Goal: Register for event/course

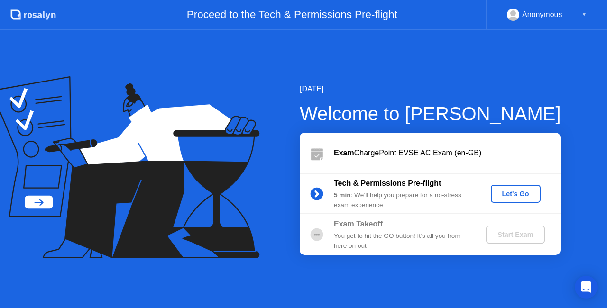
click at [504, 194] on div "Let's Go" at bounding box center [516, 194] width 42 height 8
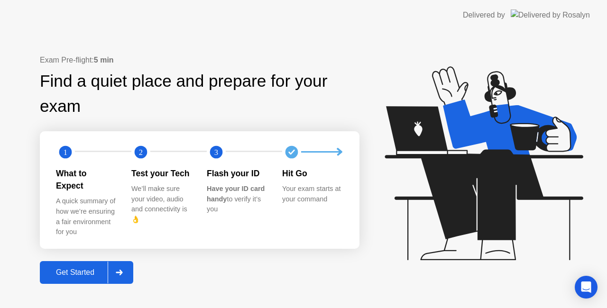
click at [77, 268] on div "Get Started" at bounding box center [75, 272] width 65 height 9
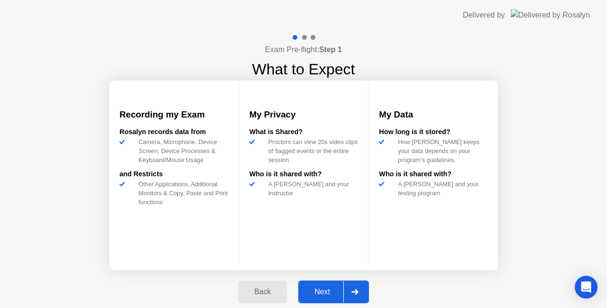
click at [312, 293] on div "Next" at bounding box center [322, 292] width 42 height 9
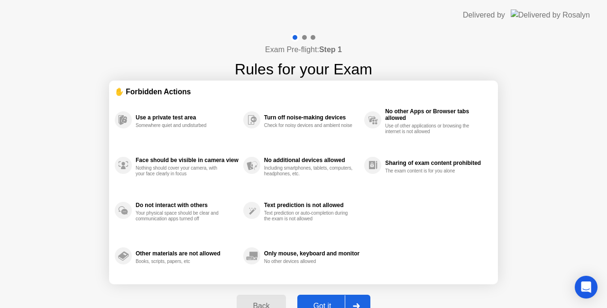
click at [327, 303] on div "Got it" at bounding box center [322, 306] width 45 height 9
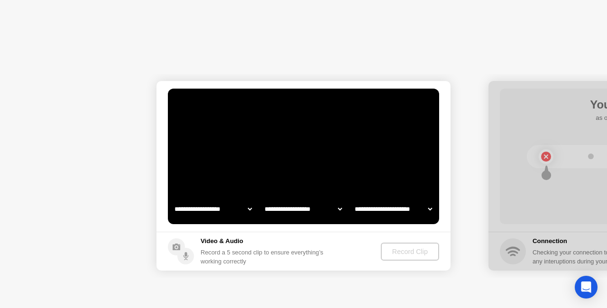
select select "**********"
select select "*******"
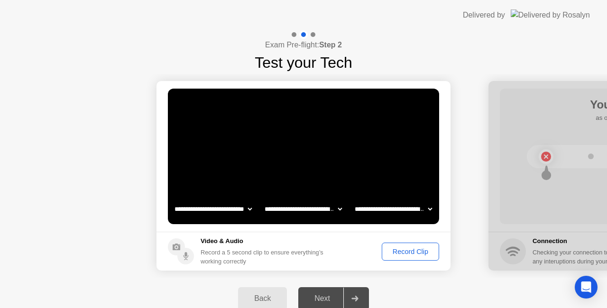
click at [328, 300] on div "Next" at bounding box center [322, 298] width 42 height 9
click at [423, 249] on div "Record Clip" at bounding box center [410, 252] width 51 height 8
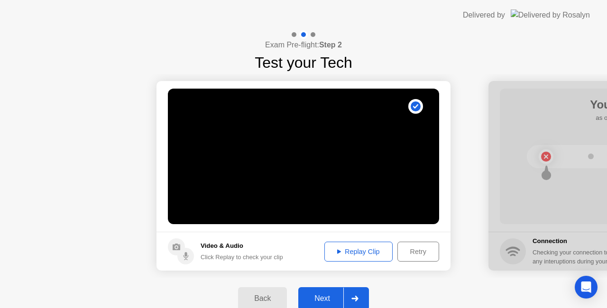
click at [331, 300] on div "Next" at bounding box center [322, 298] width 42 height 9
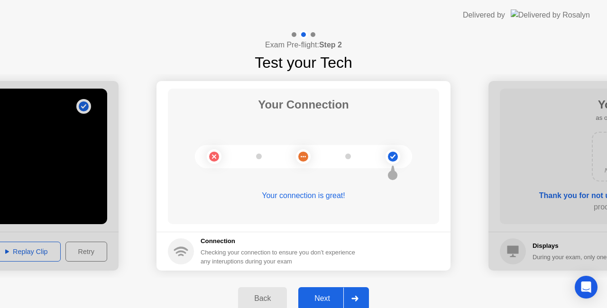
click at [317, 300] on div "Next" at bounding box center [322, 298] width 42 height 9
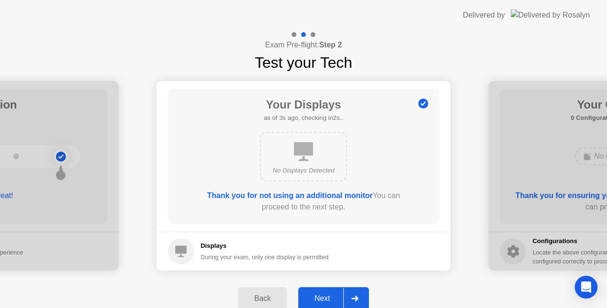
click at [322, 296] on div "Next" at bounding box center [322, 298] width 42 height 9
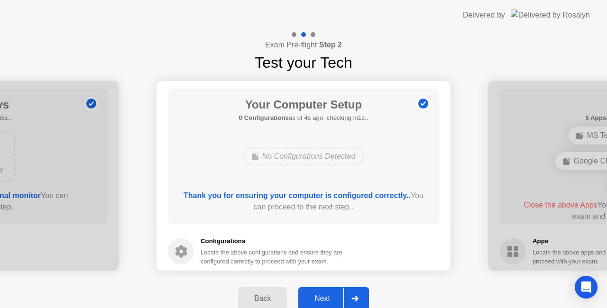
click at [325, 299] on div "Next" at bounding box center [322, 298] width 42 height 9
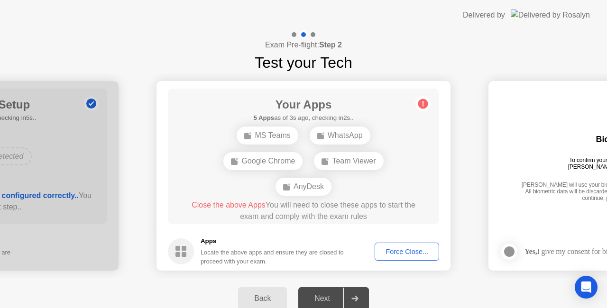
click at [322, 297] on div "Next" at bounding box center [322, 298] width 42 height 9
click at [408, 248] on div "Force Close..." at bounding box center [407, 252] width 58 height 8
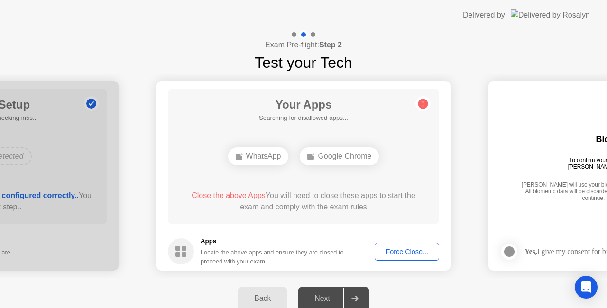
click at [395, 251] on div "Force Close..." at bounding box center [407, 252] width 58 height 8
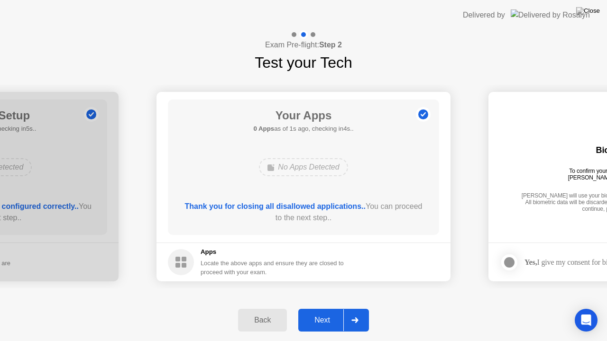
click at [323, 308] on div "Next" at bounding box center [322, 320] width 42 height 9
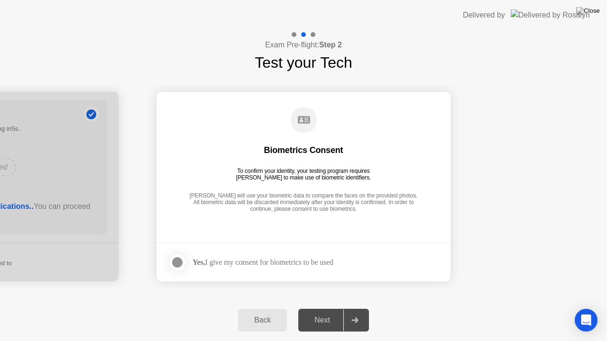
click at [177, 265] on div at bounding box center [177, 262] width 11 height 11
click at [330, 308] on div "Next" at bounding box center [322, 320] width 42 height 9
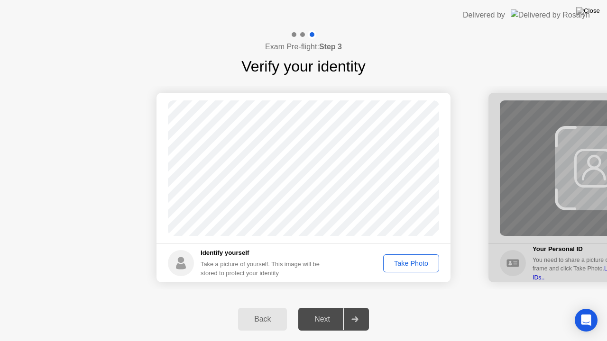
click at [407, 264] on div "Take Photo" at bounding box center [410, 264] width 49 height 8
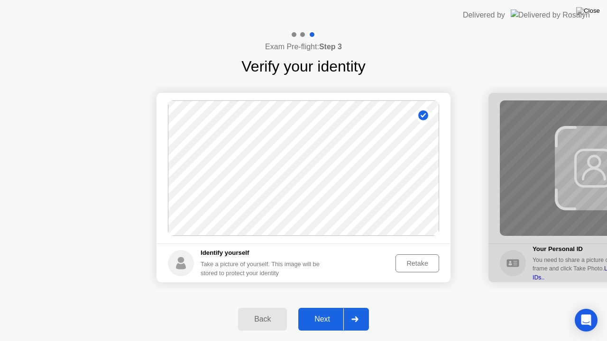
click at [322, 308] on div "Next" at bounding box center [322, 319] width 42 height 9
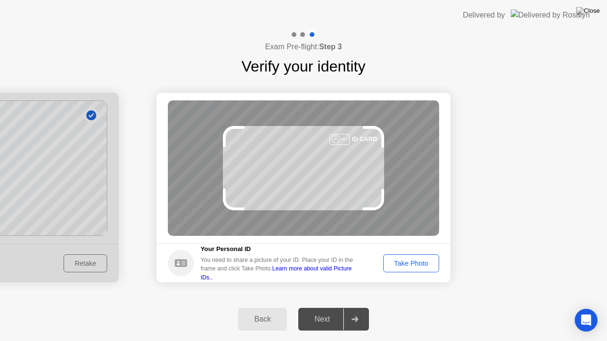
click at [404, 265] on div "Take Photo" at bounding box center [410, 264] width 49 height 8
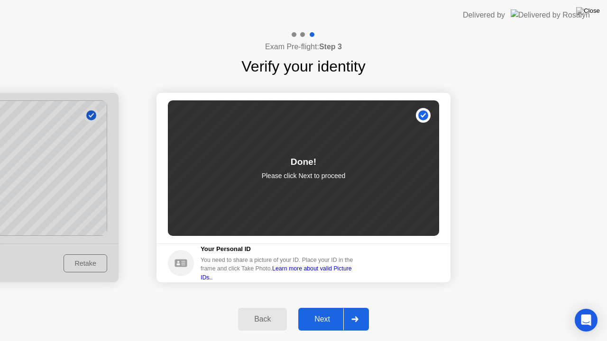
click at [326, 308] on div "Next" at bounding box center [322, 319] width 42 height 9
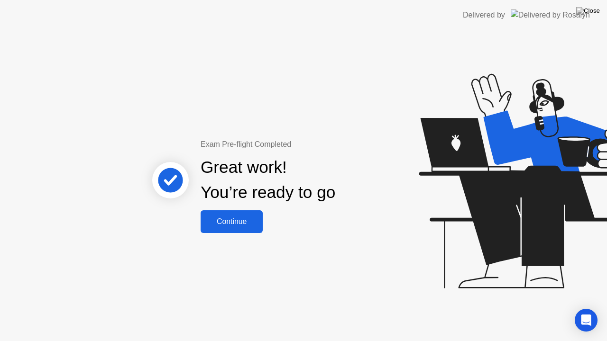
click at [246, 228] on button "Continue" at bounding box center [232, 222] width 62 height 23
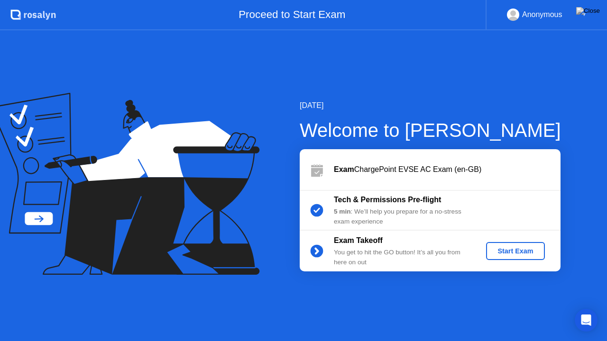
click at [510, 250] on div "Start Exam" at bounding box center [515, 252] width 51 height 8
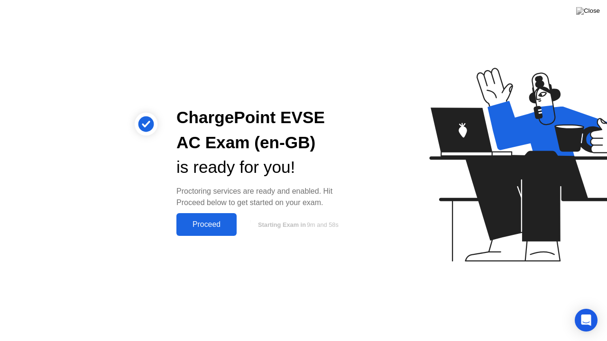
click at [213, 223] on div "Proceed" at bounding box center [206, 225] width 55 height 9
